Goal: Navigation & Orientation: Find specific page/section

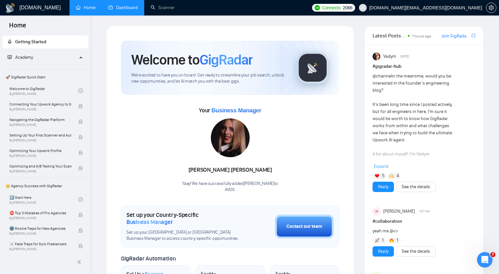
click at [124, 9] on link "Dashboard" at bounding box center [122, 7] width 29 height 5
